Goal: Task Accomplishment & Management: Complete application form

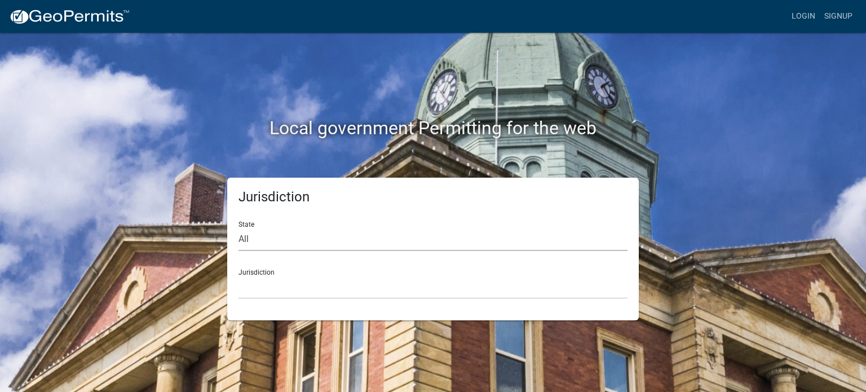
click at [348, 241] on select "All [US_STATE] [US_STATE] [US_STATE] [US_STATE] [US_STATE] [US_STATE] [US_STATE…" at bounding box center [432, 239] width 389 height 23
select select "[US_STATE]"
click at [238, 228] on select "All [US_STATE] [US_STATE] [US_STATE] [US_STATE] [US_STATE] [US_STATE] [US_STATE…" at bounding box center [432, 239] width 389 height 23
click at [329, 295] on select "City of [GEOGRAPHIC_DATA], [US_STATE] City of [GEOGRAPHIC_DATA], [US_STATE] Cit…" at bounding box center [432, 287] width 389 height 23
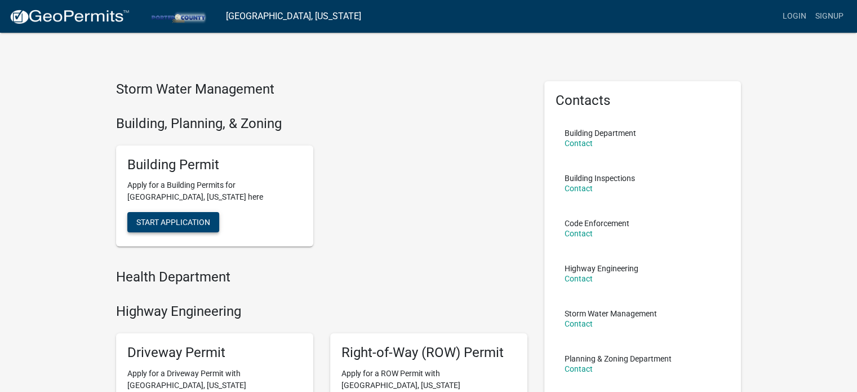
click at [181, 223] on span "Start Application" at bounding box center [173, 222] width 74 height 9
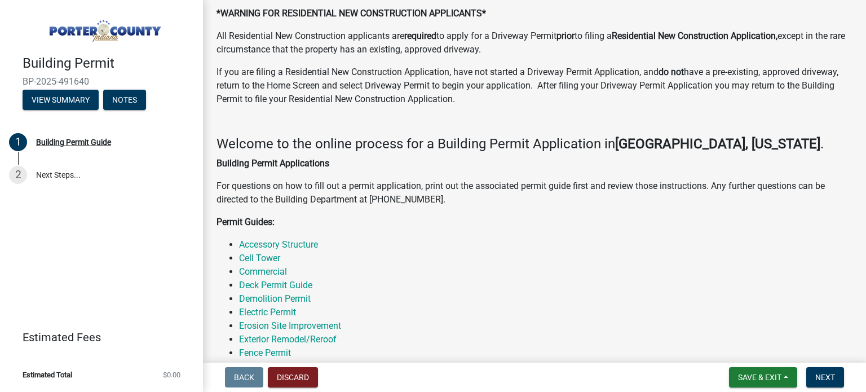
scroll to position [113, 0]
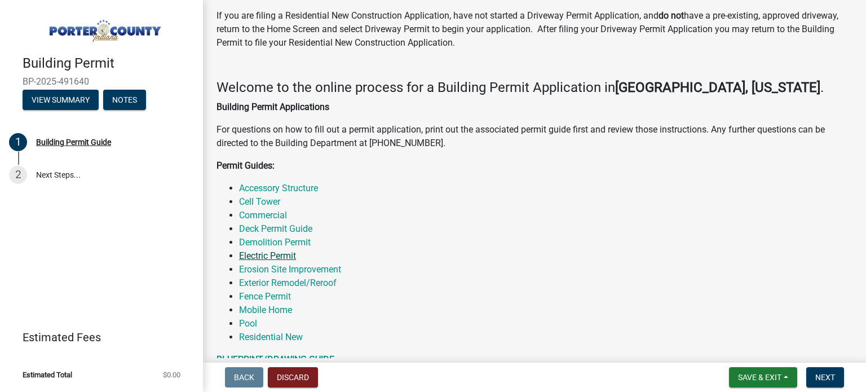
click at [286, 254] on link "Electric Permit" at bounding box center [267, 255] width 57 height 11
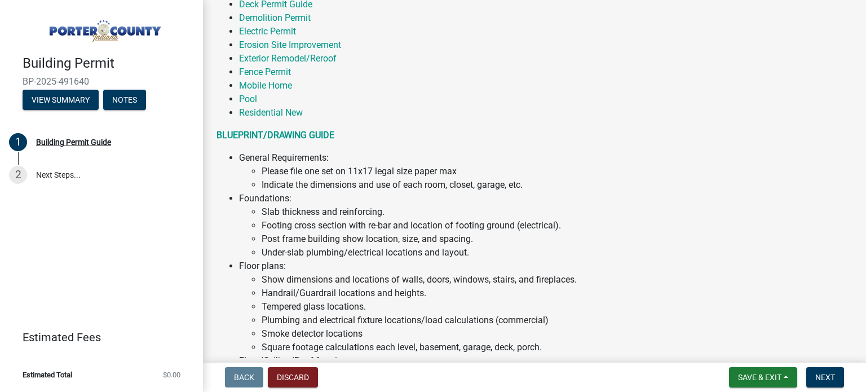
scroll to position [338, 0]
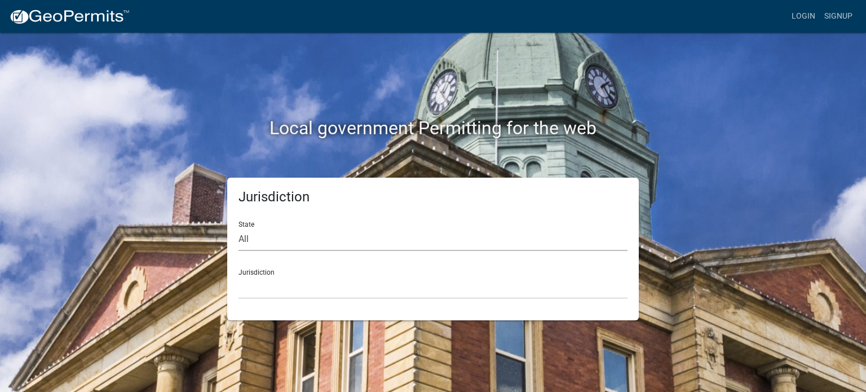
click at [348, 239] on select "All [US_STATE] [US_STATE] [US_STATE] [US_STATE] [US_STATE] [US_STATE] [US_STATE…" at bounding box center [432, 239] width 389 height 23
select select "[US_STATE]"
click at [238, 228] on select "All [US_STATE] [US_STATE] [US_STATE] [US_STATE] [US_STATE] [US_STATE] [US_STATE…" at bounding box center [432, 239] width 389 height 23
click at [280, 286] on select "City of [GEOGRAPHIC_DATA], [US_STATE] City of [GEOGRAPHIC_DATA], [US_STATE] Cit…" at bounding box center [432, 287] width 389 height 23
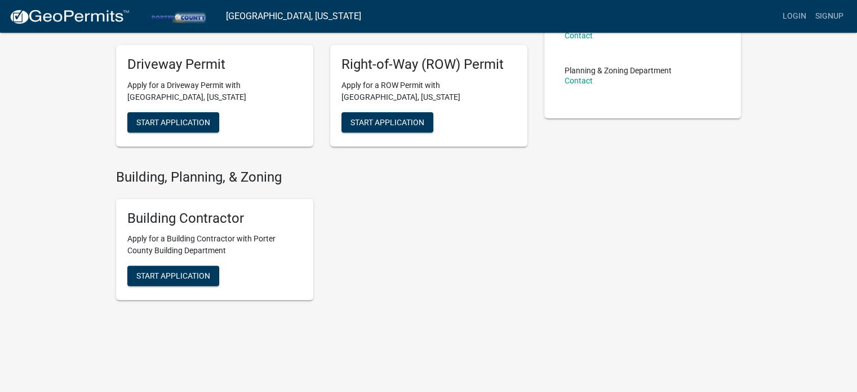
scroll to position [293, 0]
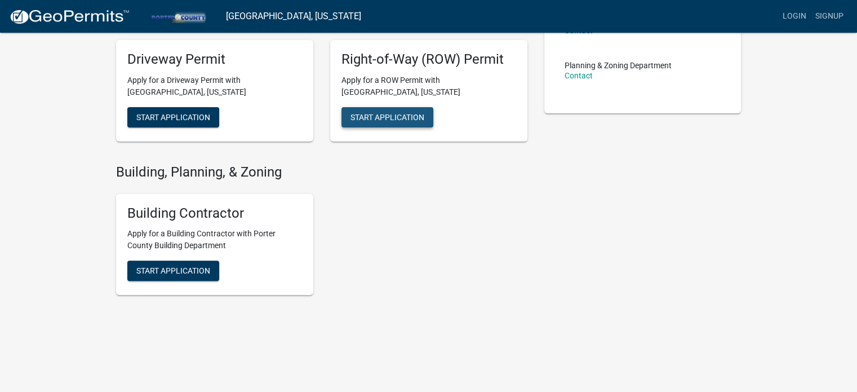
click at [375, 114] on span "Start Application" at bounding box center [388, 116] width 74 height 9
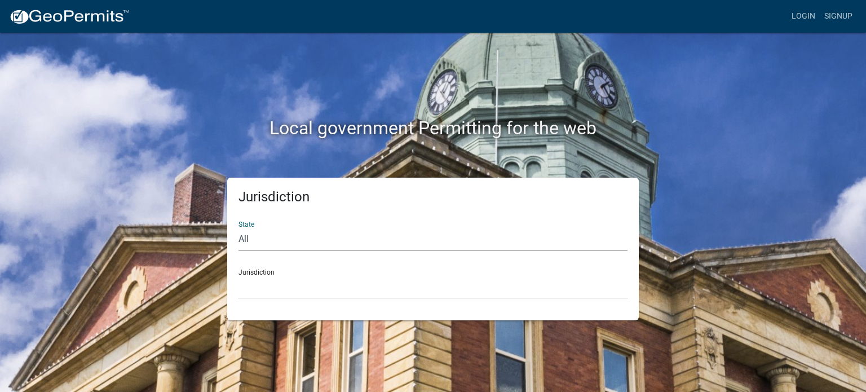
click at [361, 232] on select "All [US_STATE] [US_STATE] [US_STATE] [US_STATE] [US_STATE] [US_STATE] [US_STATE…" at bounding box center [432, 239] width 389 height 23
select select "[US_STATE]"
click at [238, 228] on select "All [US_STATE] [US_STATE] [US_STATE] [US_STATE] [US_STATE] [US_STATE] [US_STATE…" at bounding box center [432, 239] width 389 height 23
click at [269, 292] on select "City of [GEOGRAPHIC_DATA], [US_STATE] City of [GEOGRAPHIC_DATA], [US_STATE] Cit…" at bounding box center [432, 287] width 389 height 23
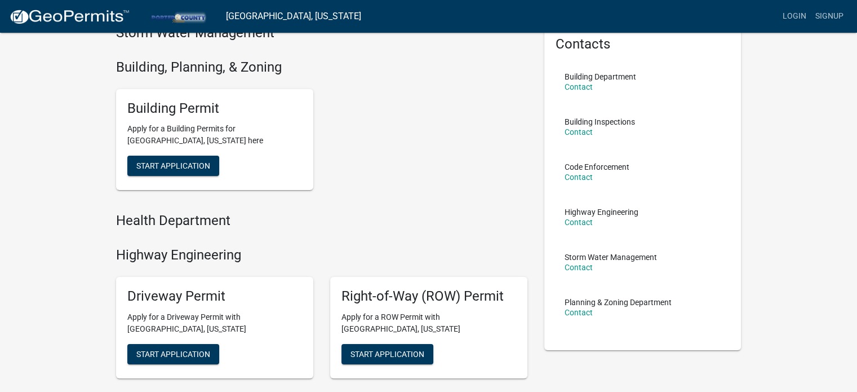
scroll to position [113, 0]
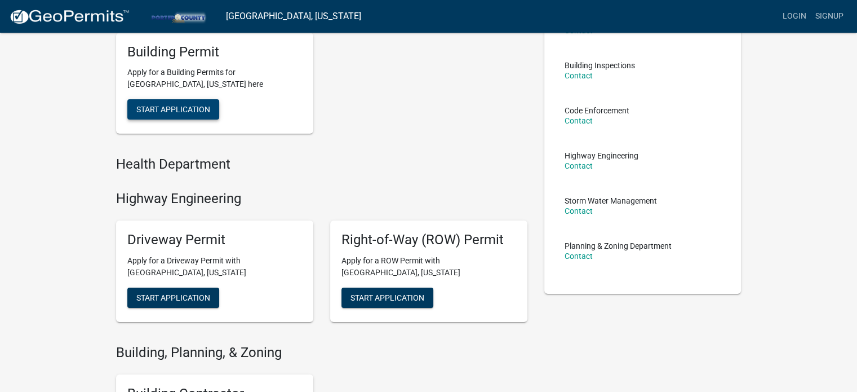
click at [196, 105] on span "Start Application" at bounding box center [173, 109] width 74 height 9
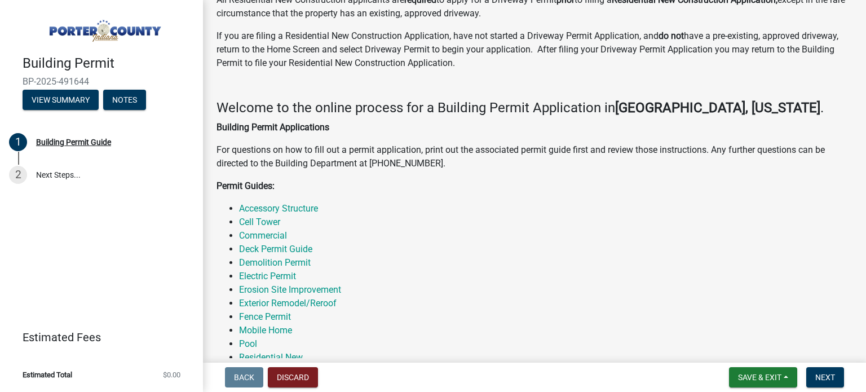
scroll to position [113, 0]
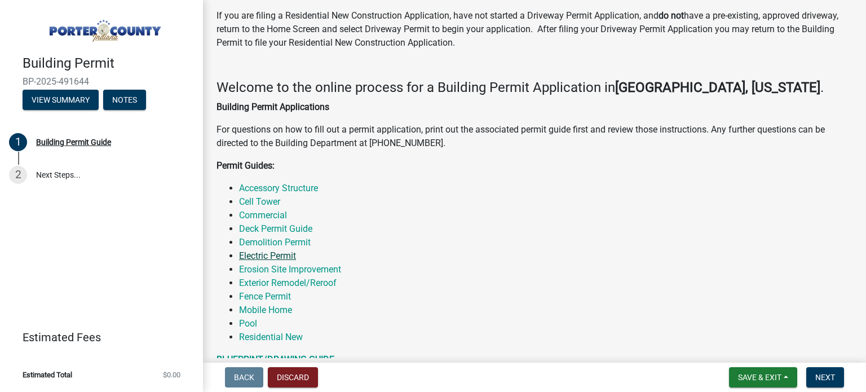
click at [281, 252] on link "Electric Permit" at bounding box center [267, 255] width 57 height 11
